Goal: Transaction & Acquisition: Purchase product/service

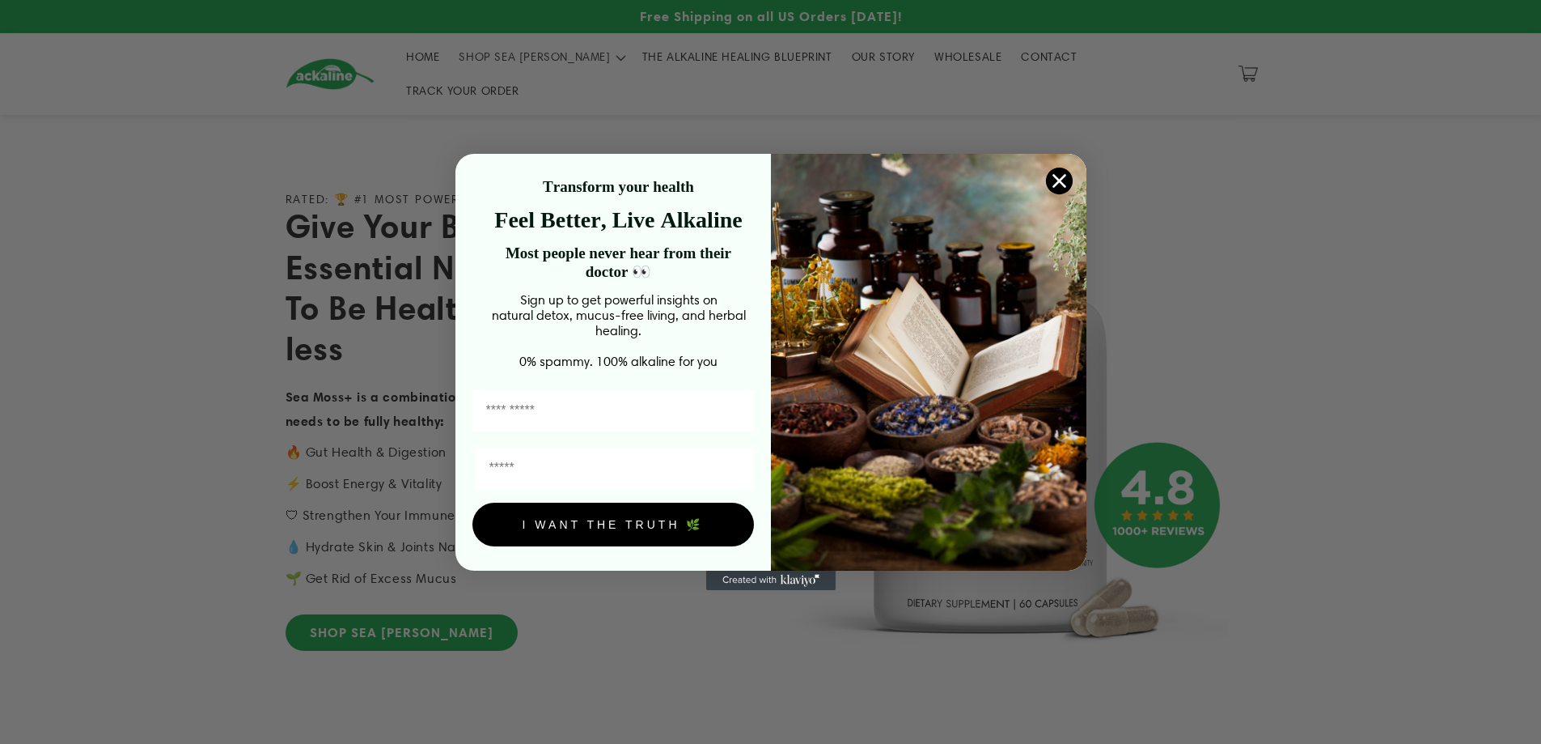
click at [1058, 177] on icon "Close dialog" at bounding box center [1058, 181] width 11 height 11
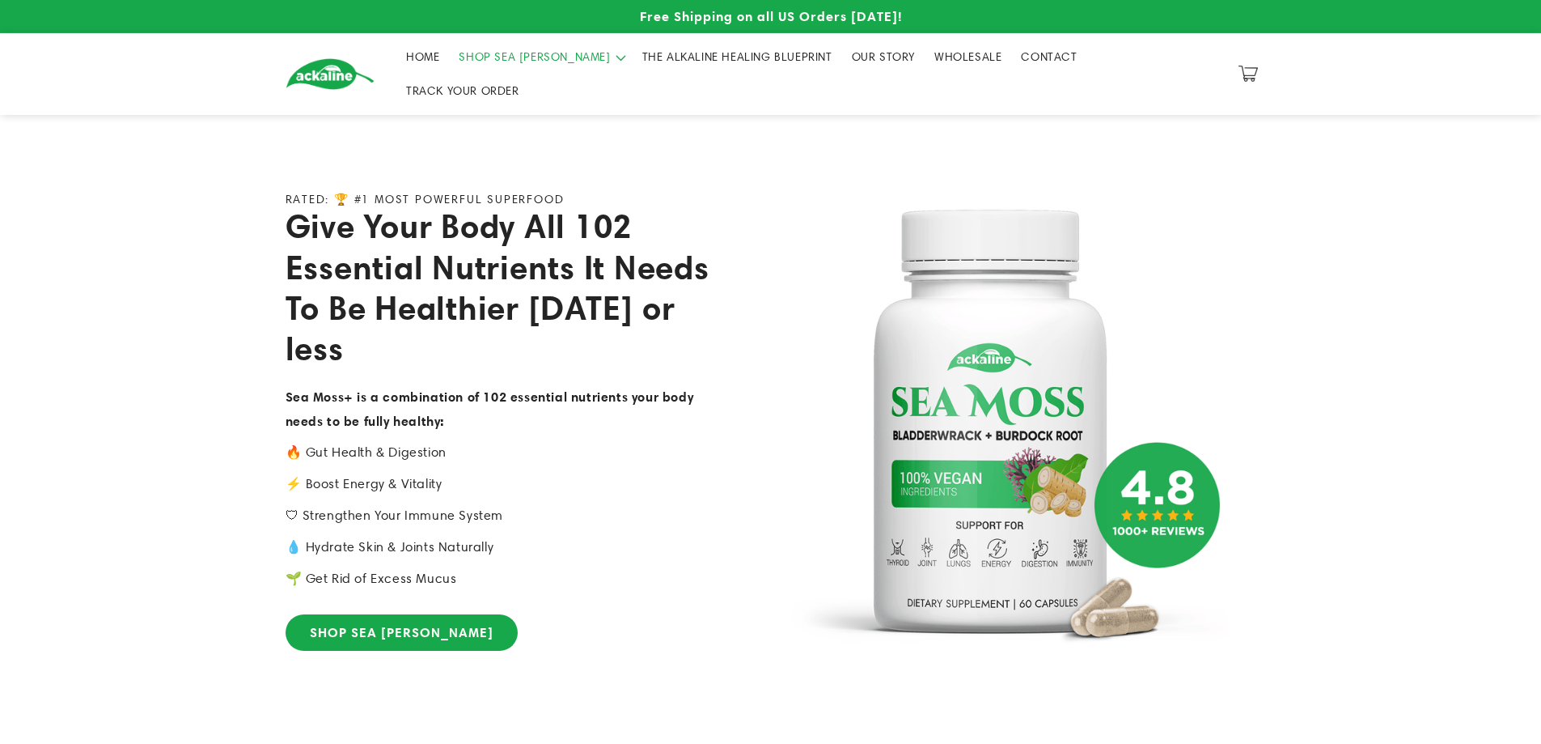
click at [551, 71] on summary "SHOP SEA [PERSON_NAME]" at bounding box center [540, 57] width 183 height 34
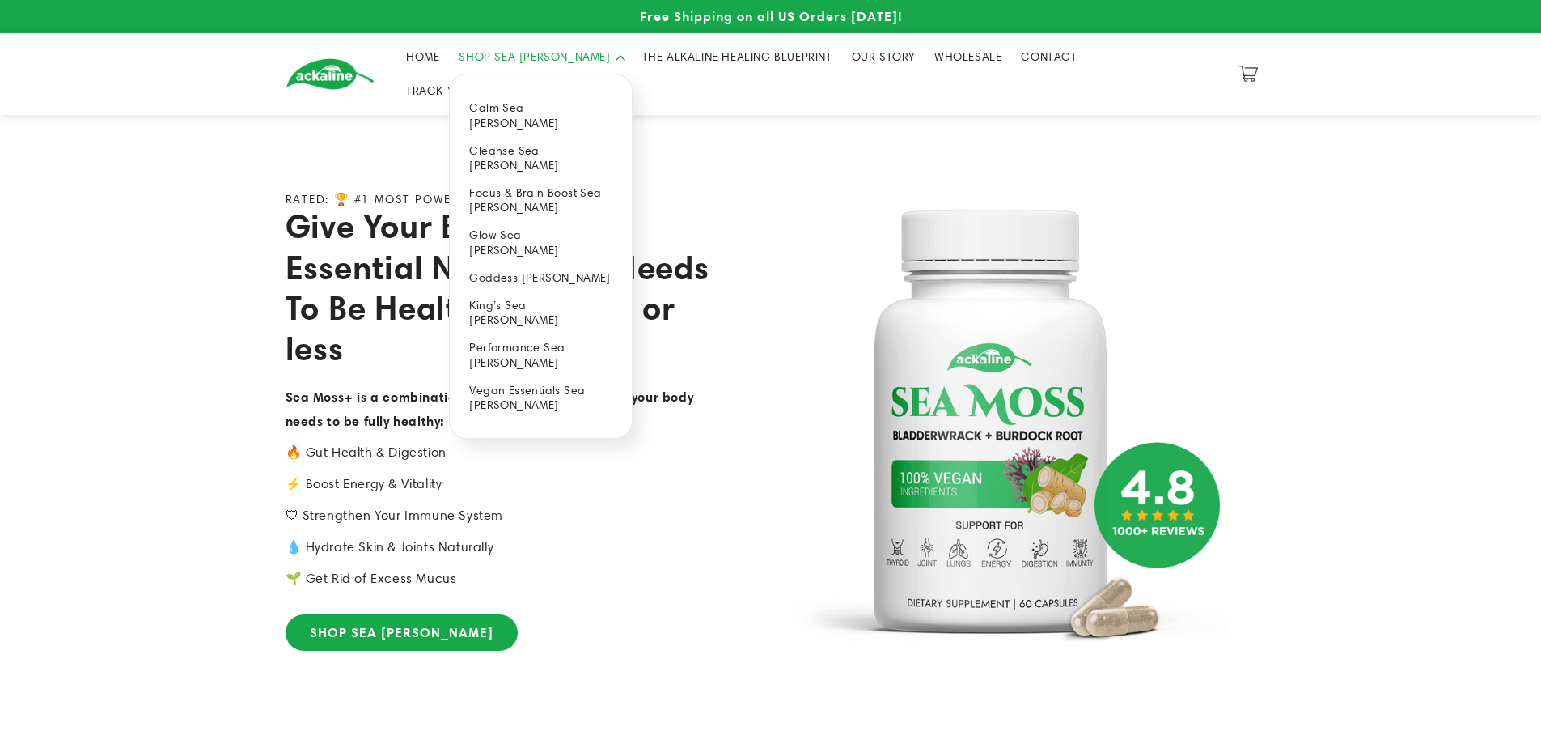
click at [521, 146] on link "Cleanse Sea [PERSON_NAME]" at bounding box center [540, 158] width 181 height 42
